Goal: Find contact information: Find contact information

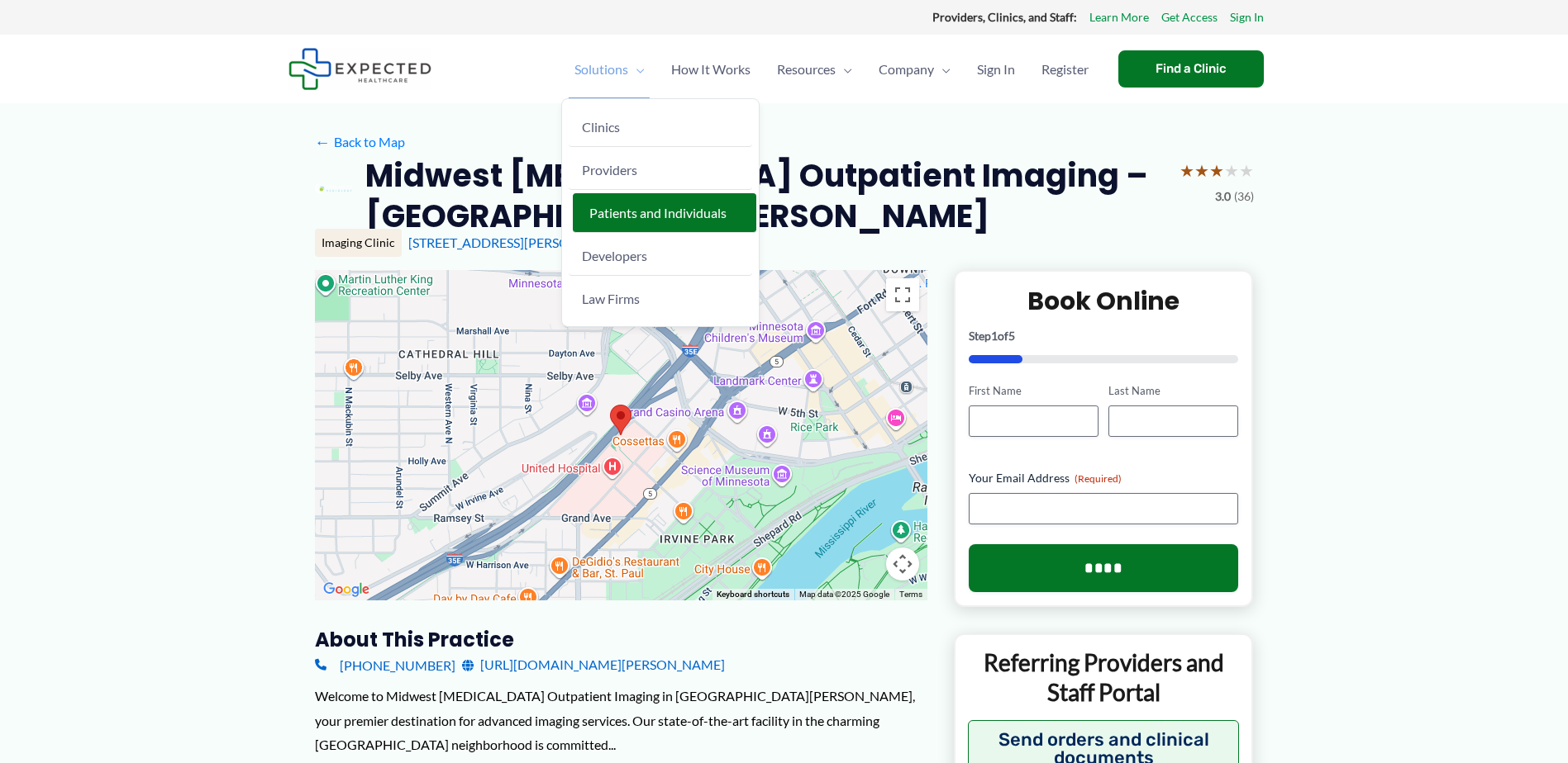
click at [608, 212] on span "Patients and Individuals" at bounding box center [657, 213] width 137 height 16
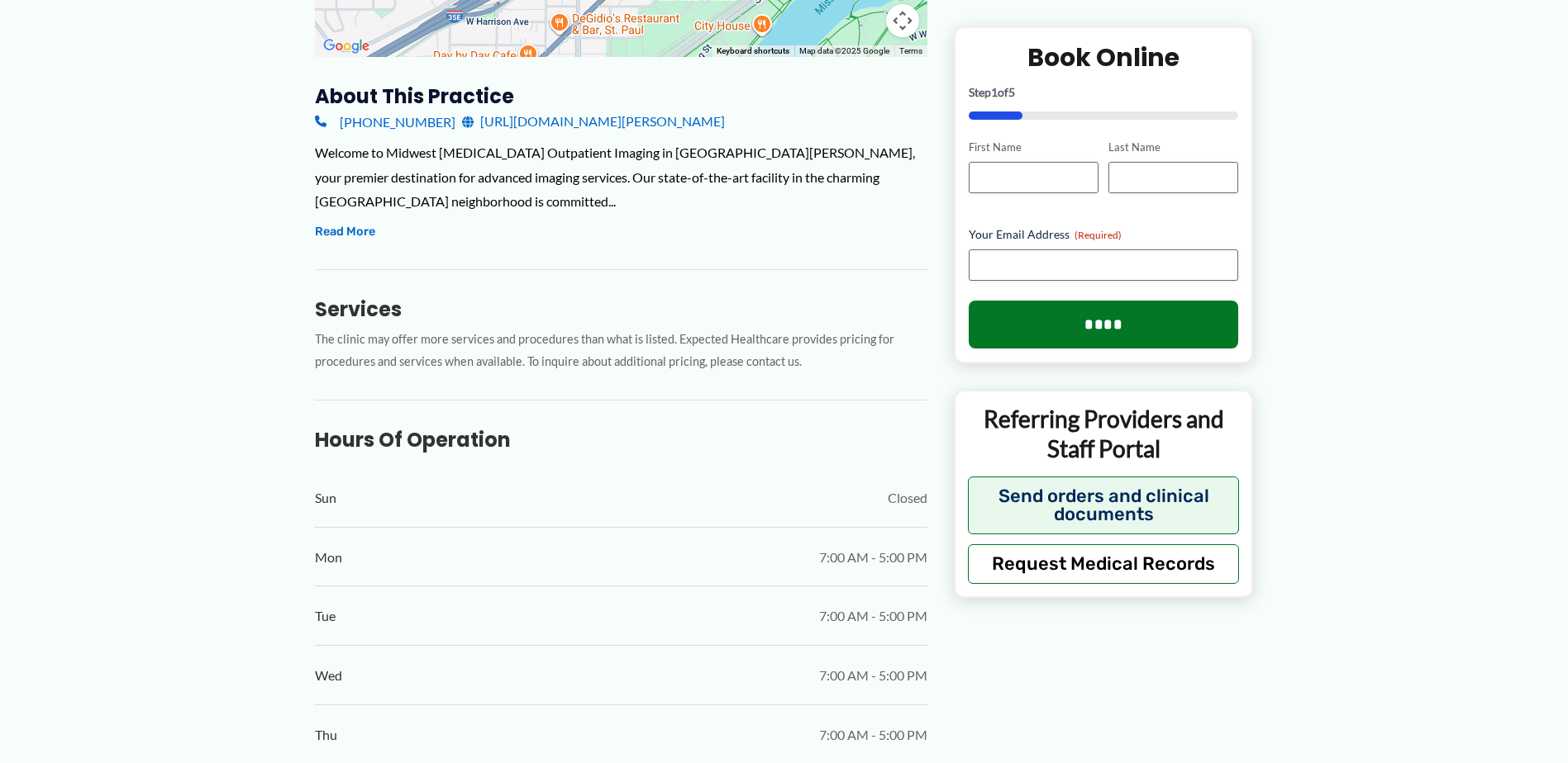
scroll to position [461, 0]
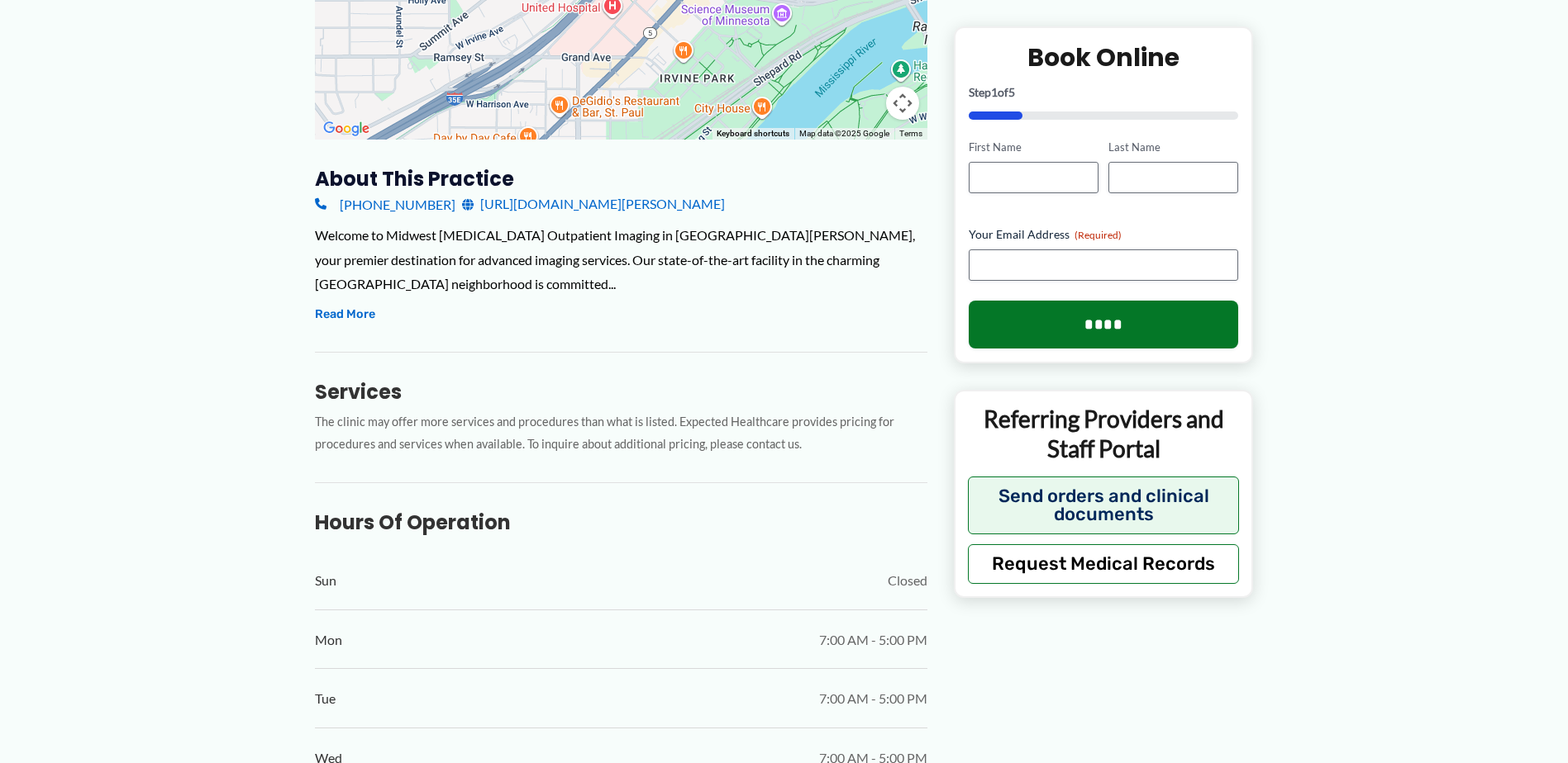
click at [626, 212] on link "https://www.midwestradiology.com/us/locations-and-hours/downtown-st-paul" at bounding box center [593, 204] width 262 height 25
